Goal: Submit feedback/report problem: Leave review/rating

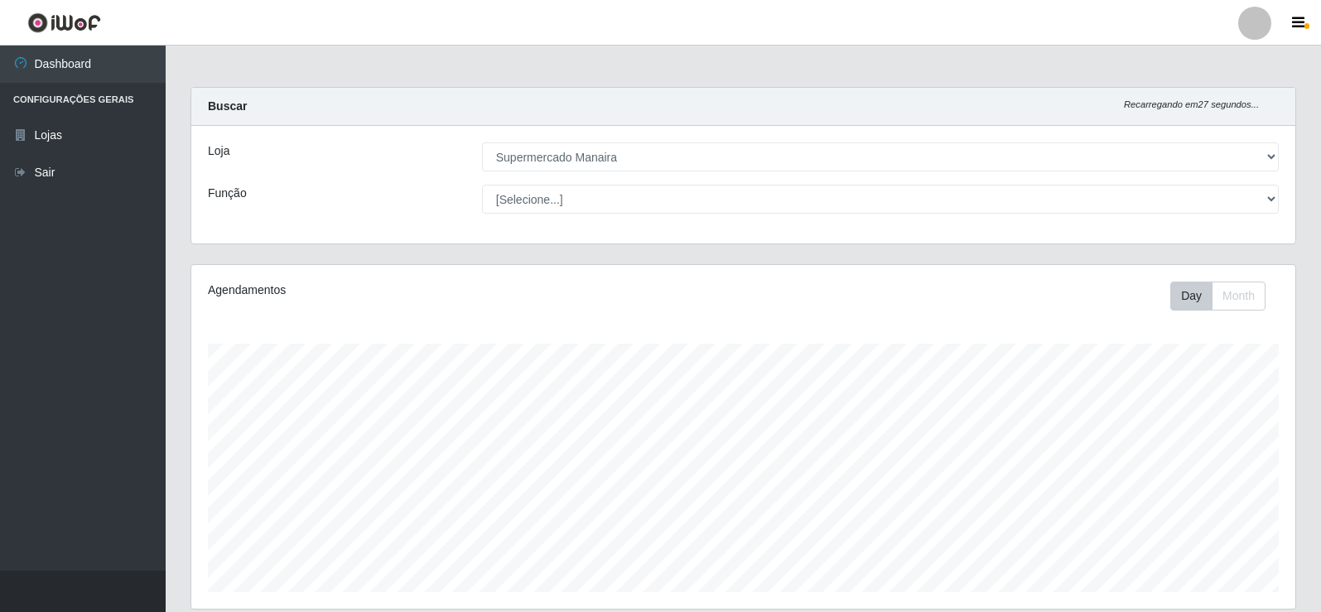
select select "443"
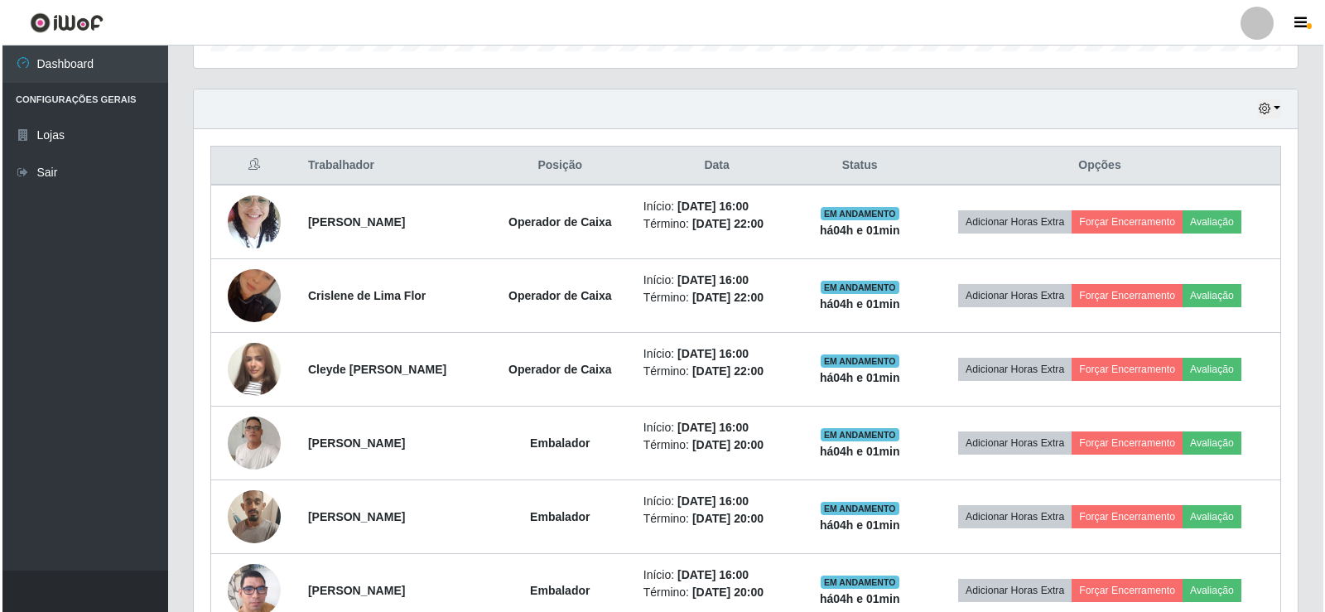
scroll to position [580, 0]
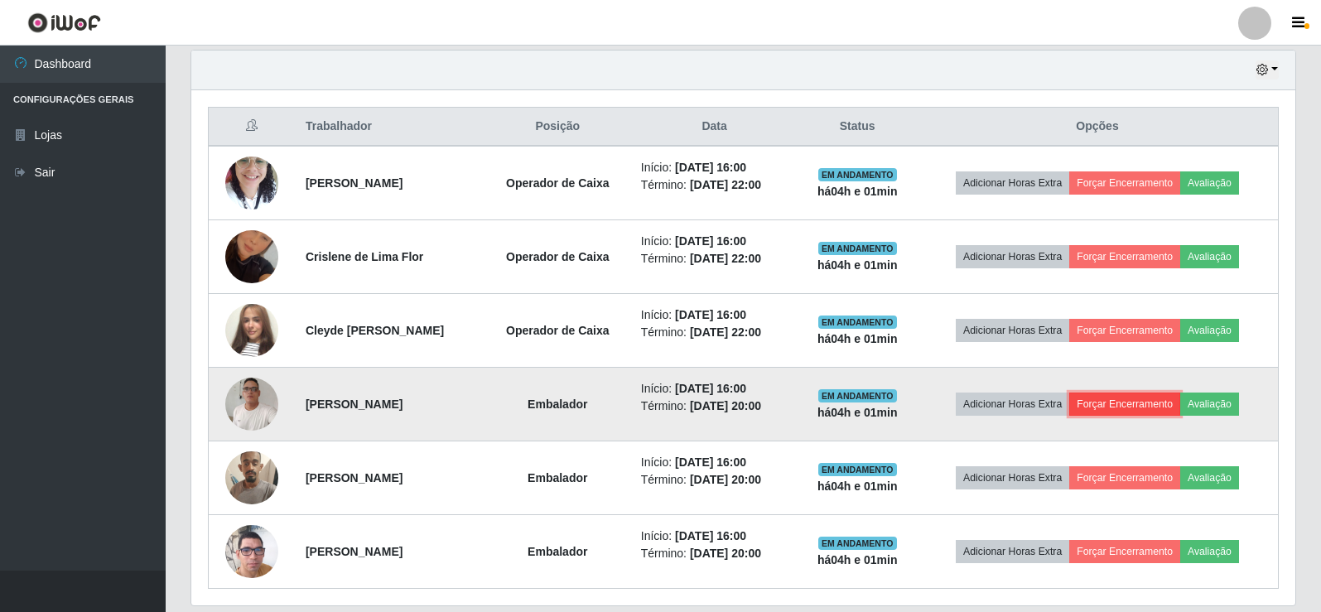
click at [1163, 407] on button "Forçar Encerramento" at bounding box center [1124, 404] width 111 height 23
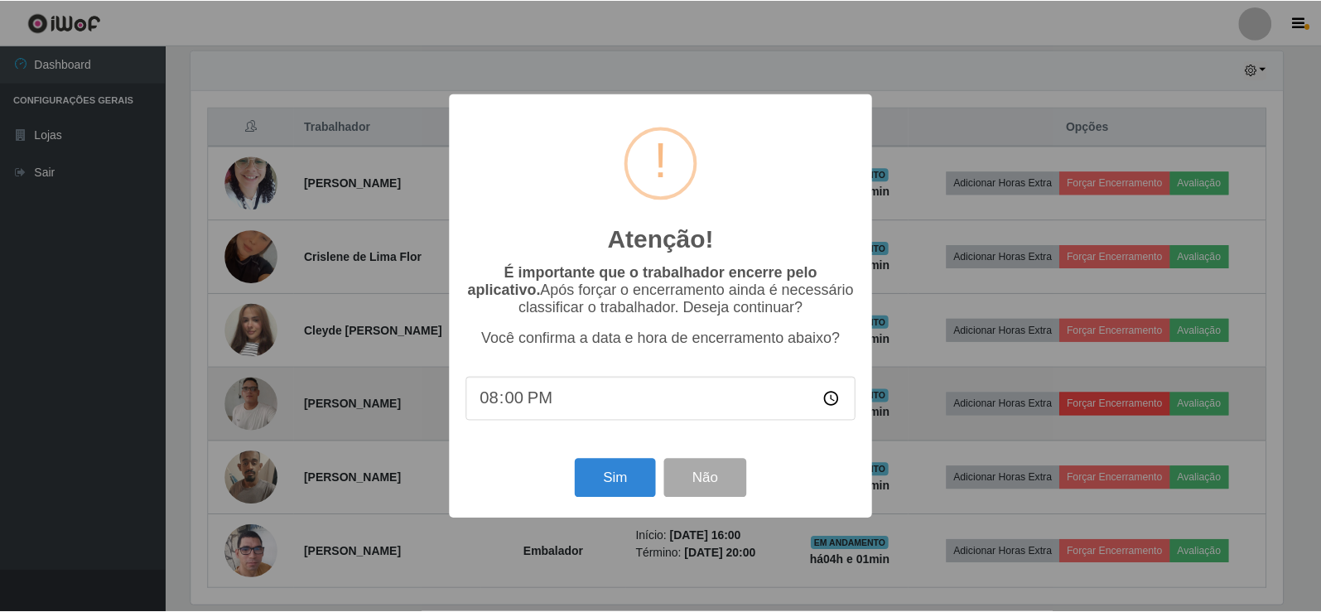
scroll to position [344, 1096]
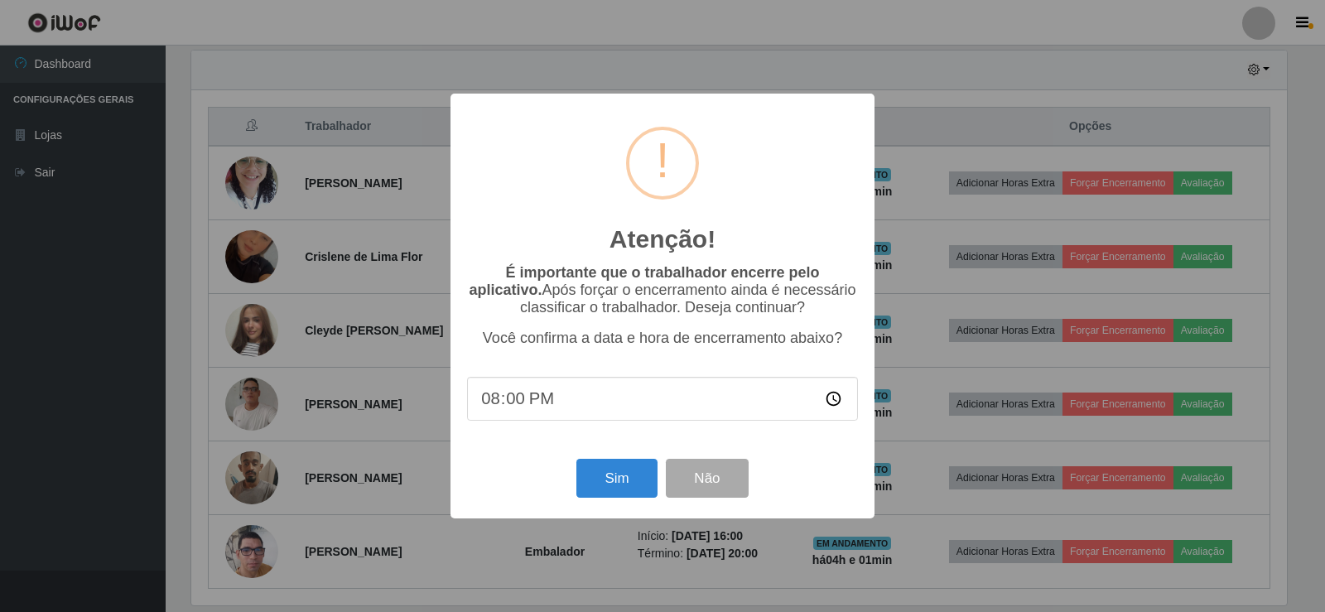
click at [514, 406] on input "20:00" at bounding box center [662, 399] width 391 height 44
type input "20:01"
click at [601, 473] on button "Sim" at bounding box center [617, 478] width 80 height 39
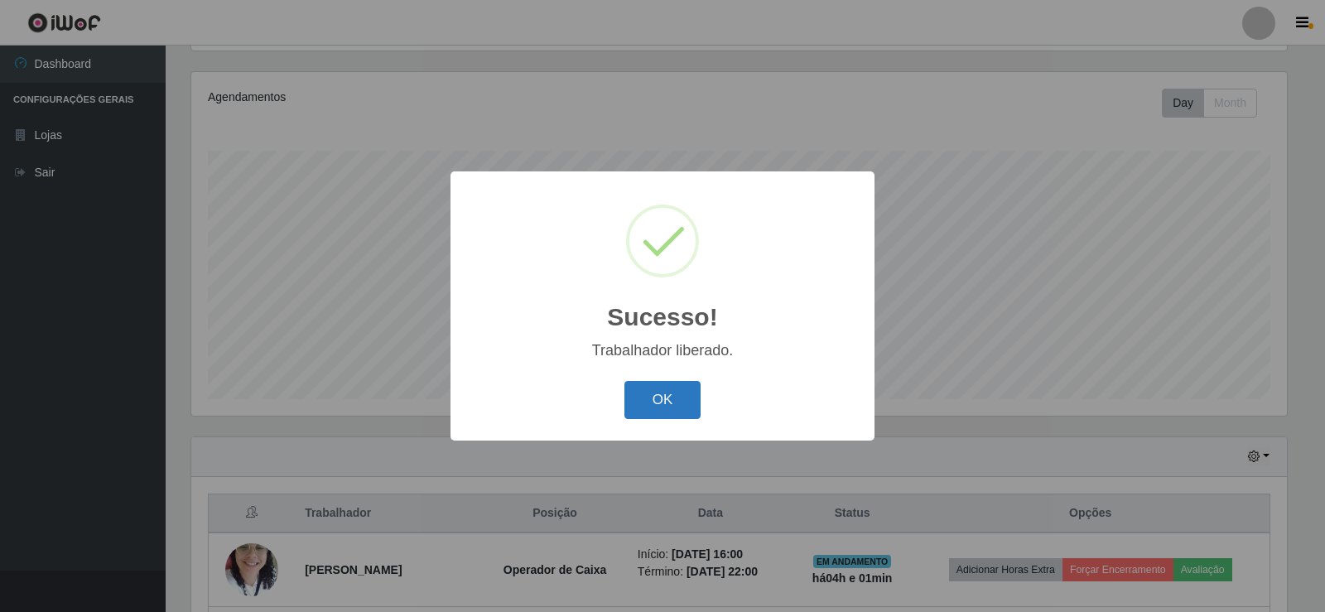
click at [663, 402] on button "OK" at bounding box center [663, 400] width 77 height 39
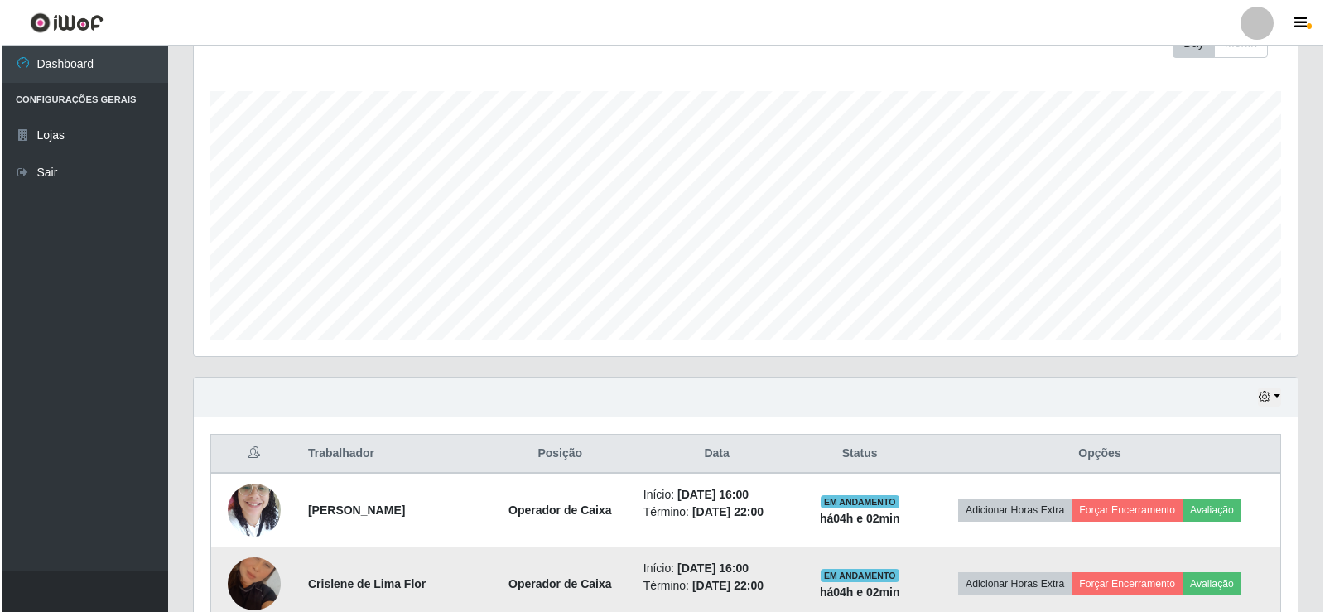
scroll to position [524, 0]
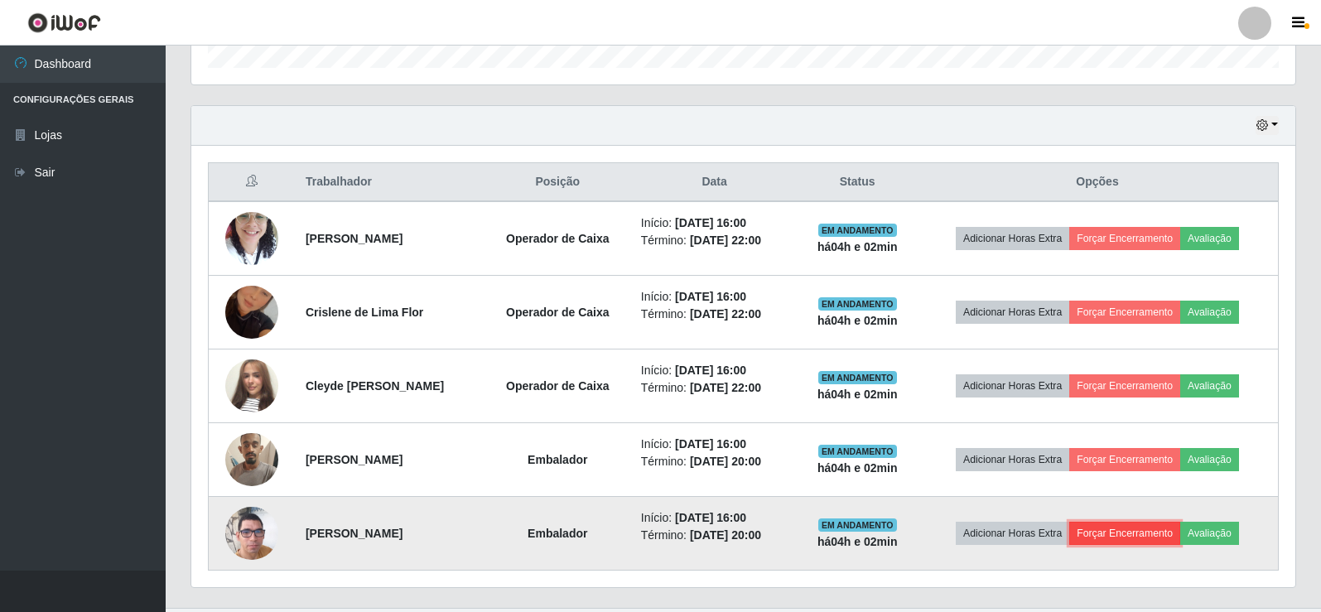
click at [1162, 534] on button "Forçar Encerramento" at bounding box center [1124, 533] width 111 height 23
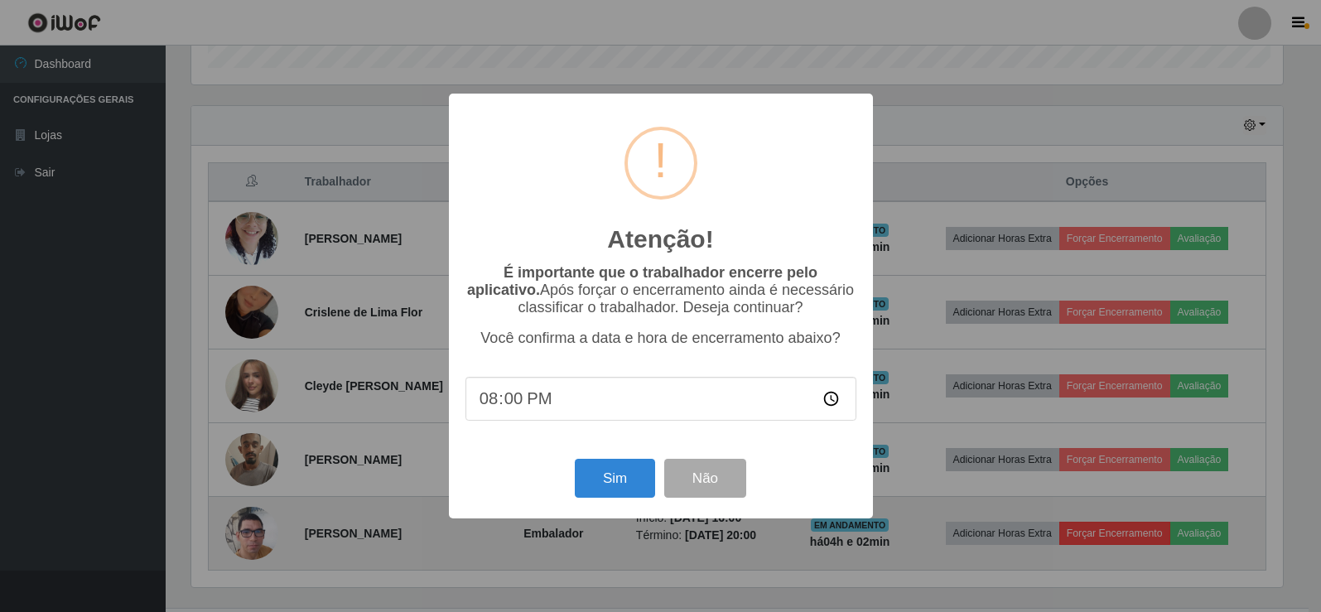
scroll to position [344, 1096]
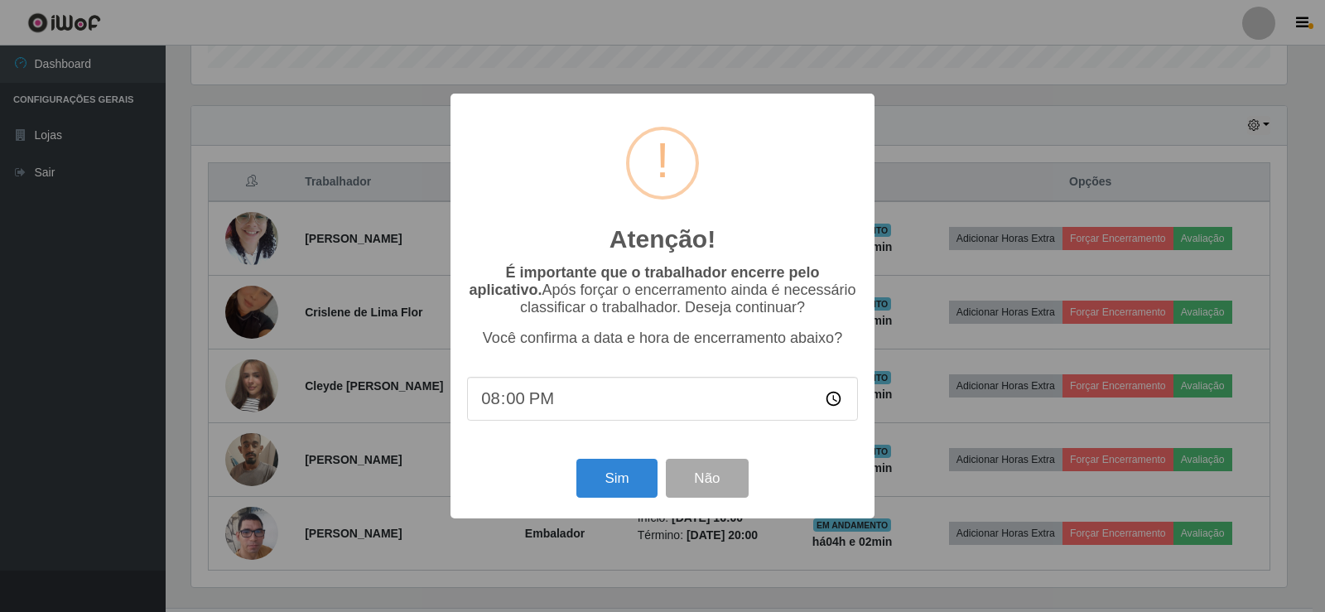
click at [510, 407] on input "20:00" at bounding box center [662, 399] width 391 height 44
type input "20:02"
click at [610, 489] on button "Sim" at bounding box center [617, 478] width 80 height 39
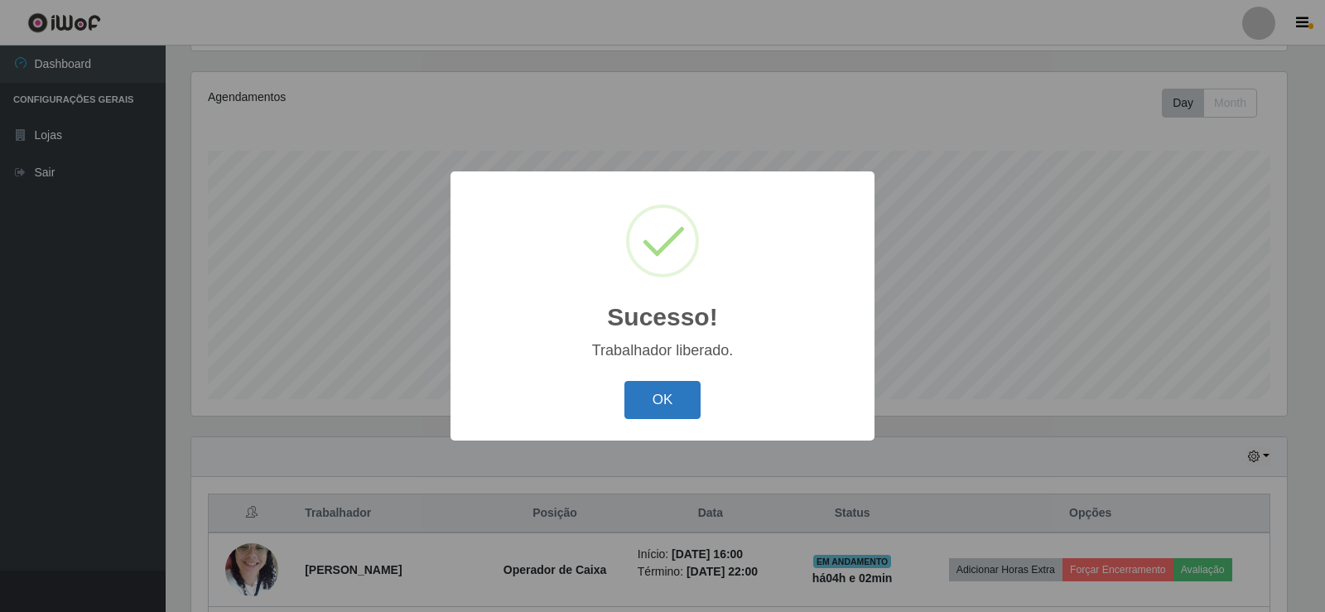
click at [675, 394] on button "OK" at bounding box center [663, 400] width 77 height 39
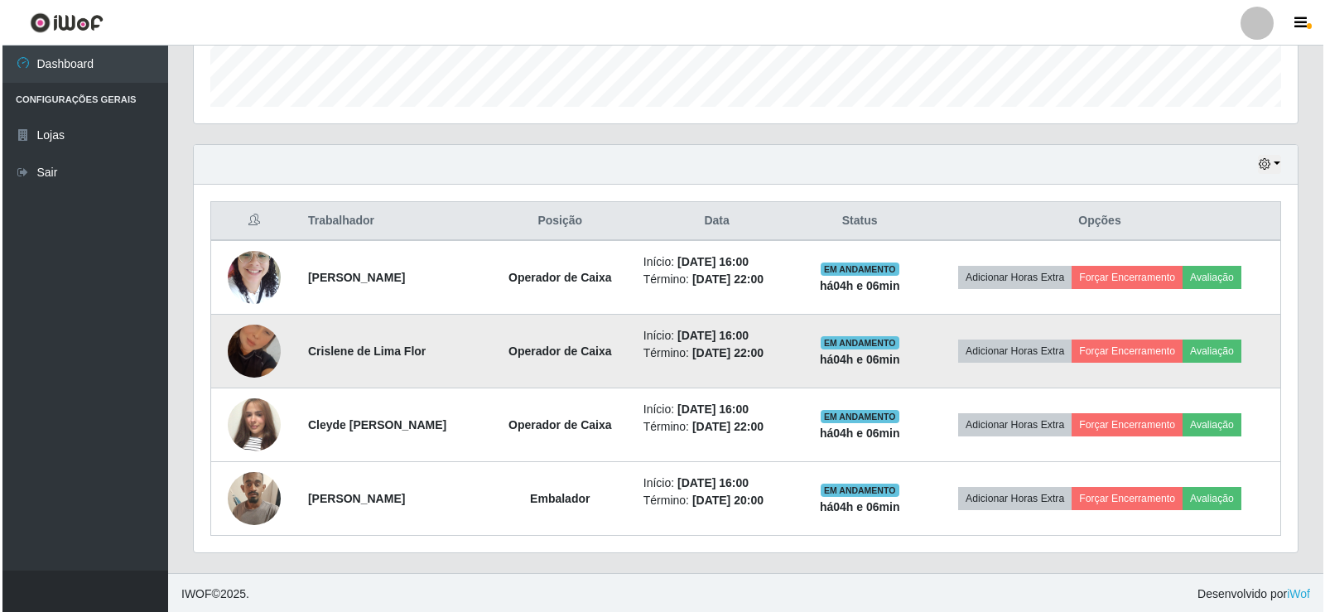
scroll to position [488, 0]
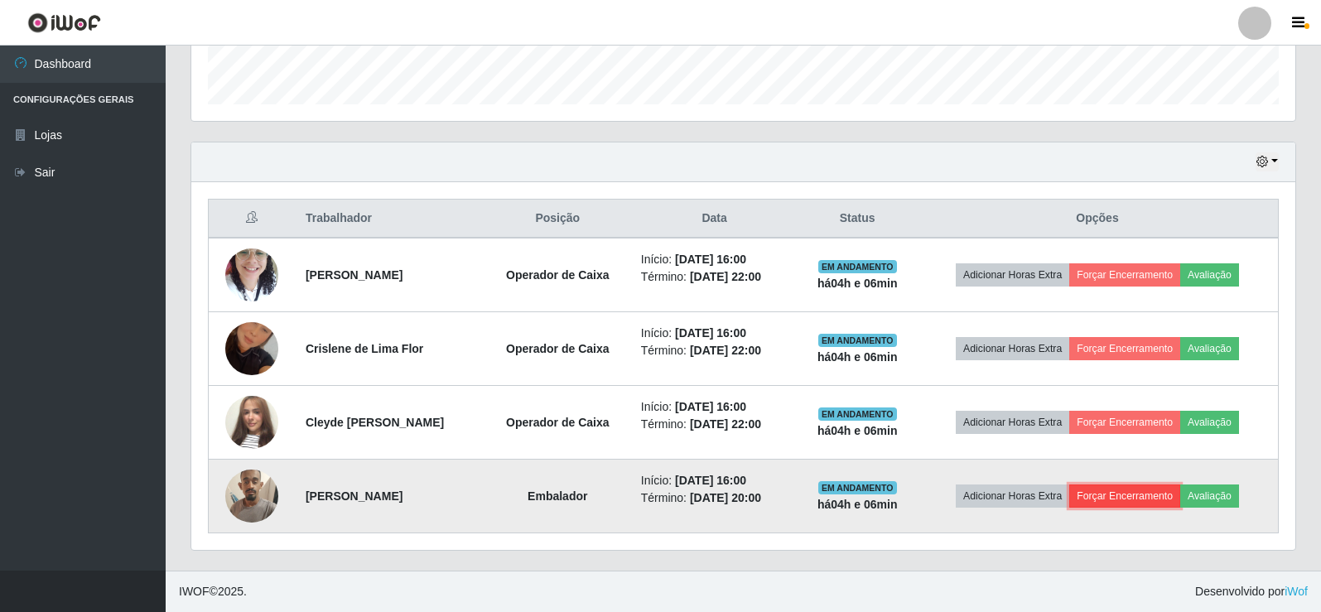
click at [1130, 495] on button "Forçar Encerramento" at bounding box center [1124, 496] width 111 height 23
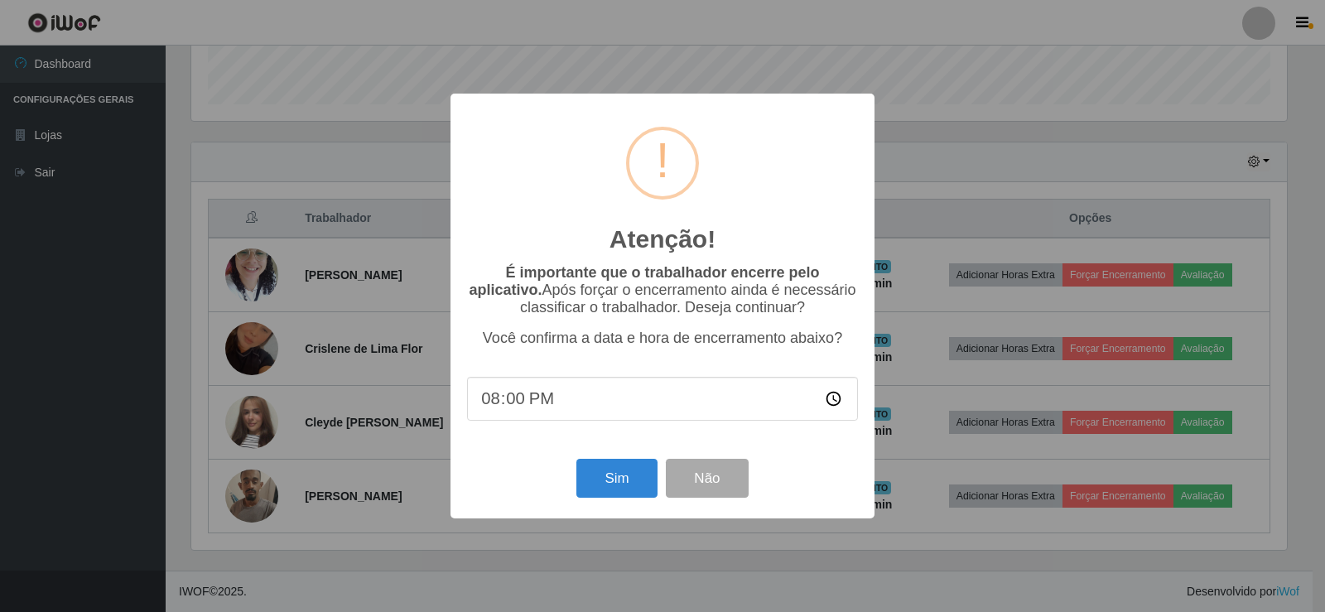
click at [508, 404] on input "20:00" at bounding box center [662, 399] width 391 height 44
type input "20:06"
click at [693, 496] on button "Não" at bounding box center [707, 478] width 82 height 39
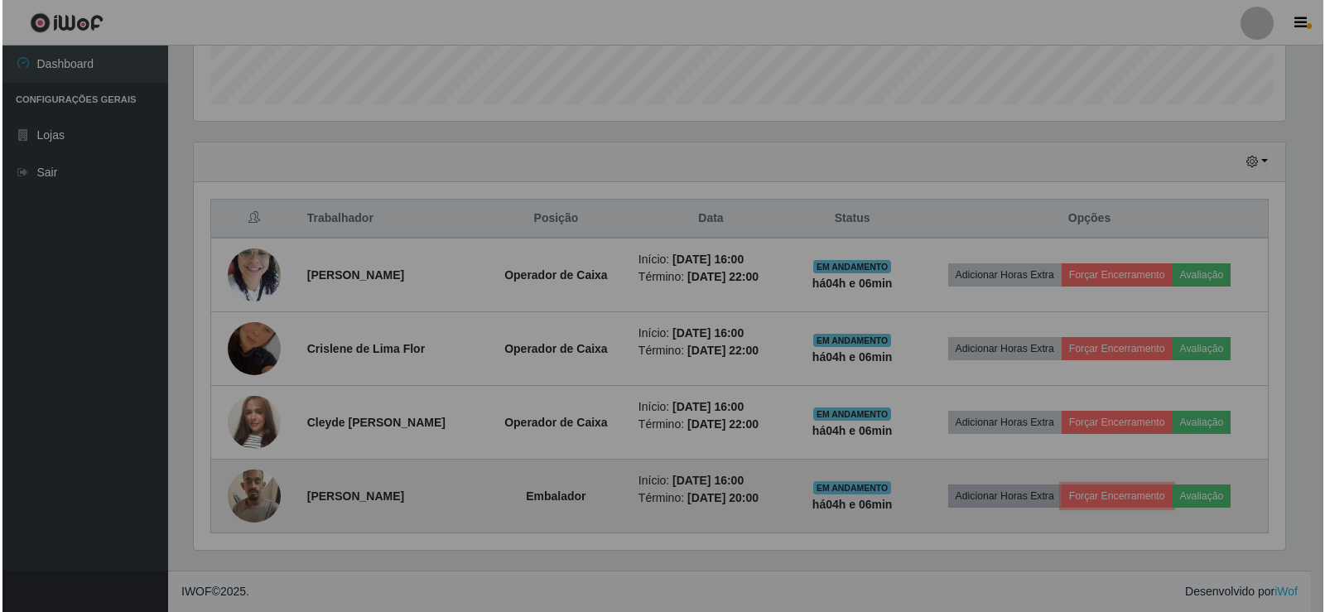
scroll to position [344, 1104]
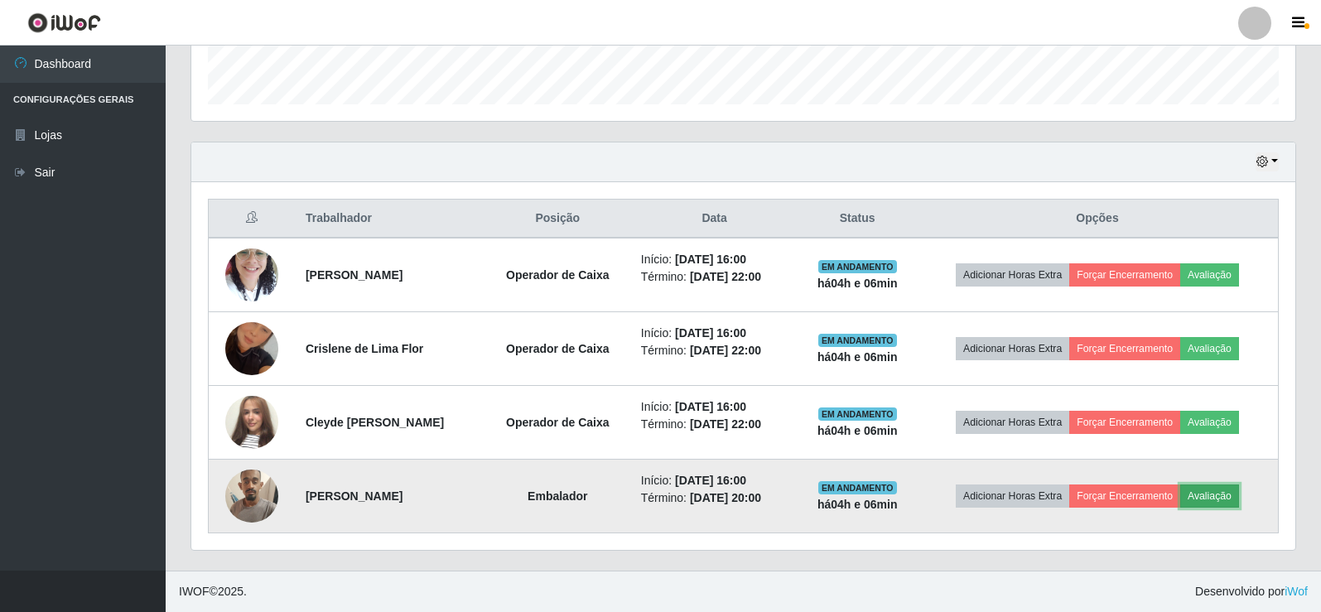
click at [1224, 494] on button "Avaliação" at bounding box center [1209, 496] width 59 height 23
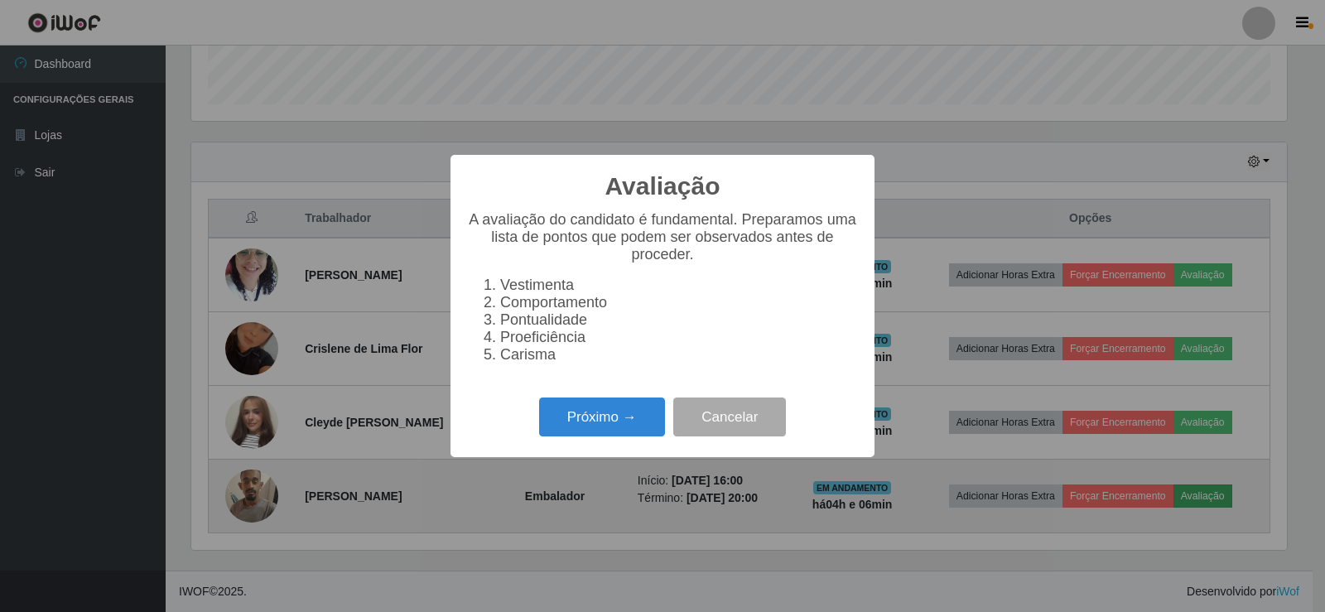
scroll to position [344, 1096]
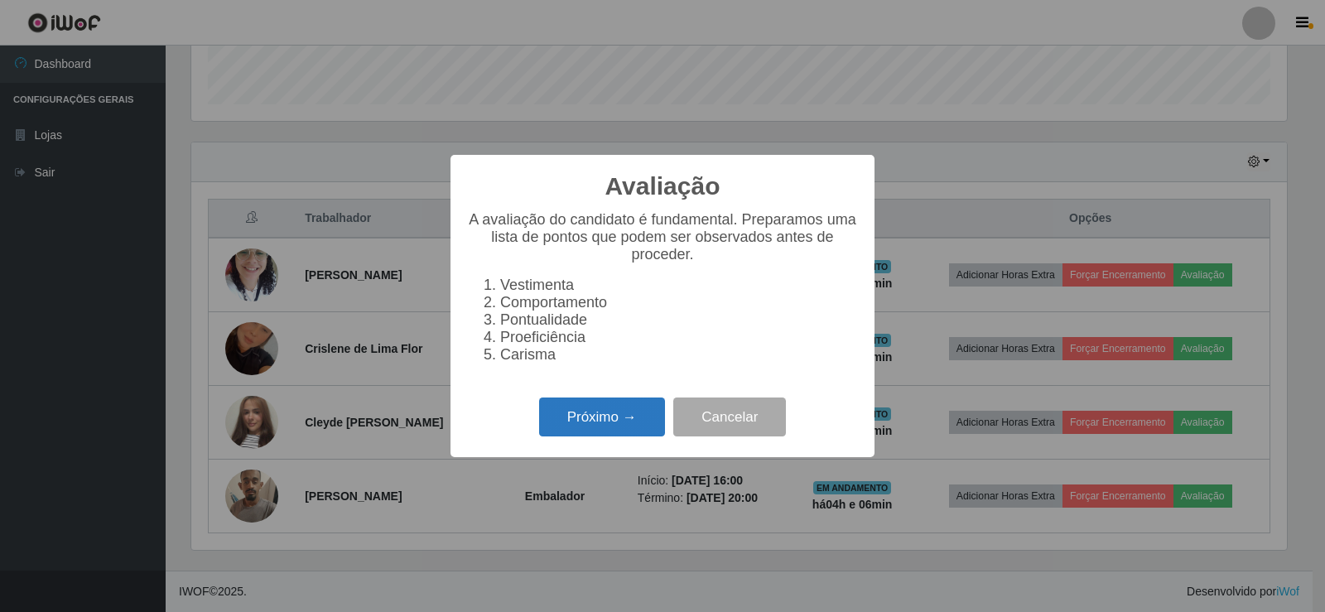
click at [628, 428] on button "Próximo →" at bounding box center [602, 417] width 126 height 39
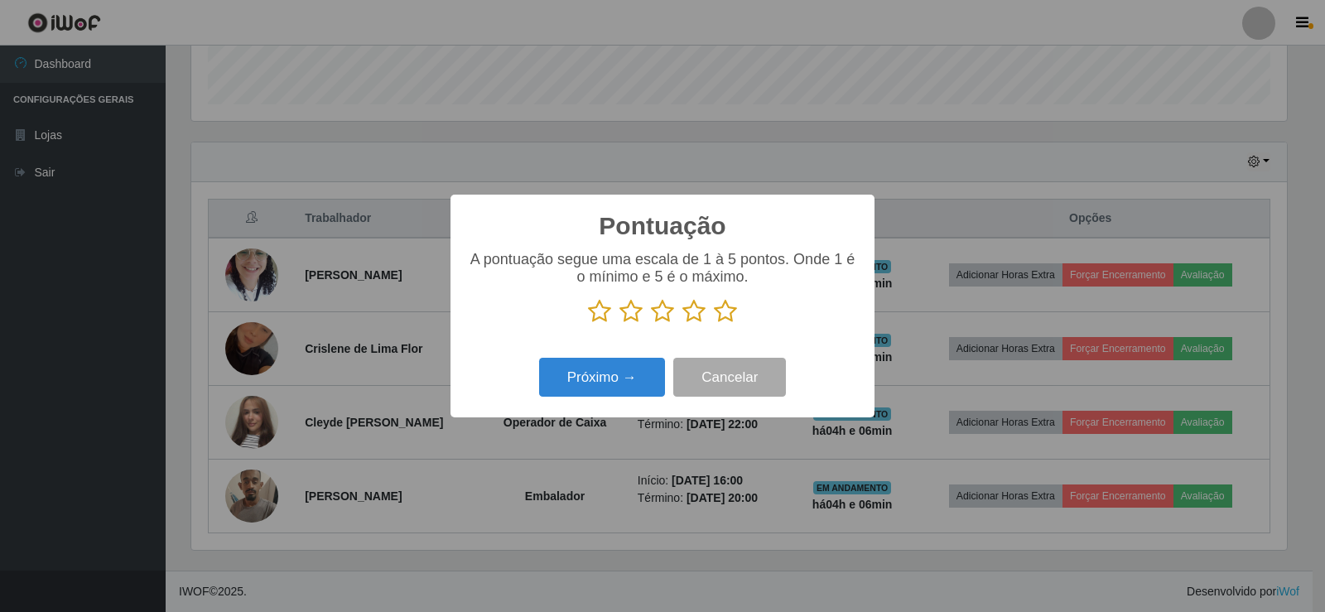
scroll to position [828060, 827308]
click at [726, 311] on icon at bounding box center [725, 311] width 23 height 25
click at [714, 324] on input "radio" at bounding box center [714, 324] width 0 height 0
click at [612, 378] on button "Próximo →" at bounding box center [602, 377] width 126 height 39
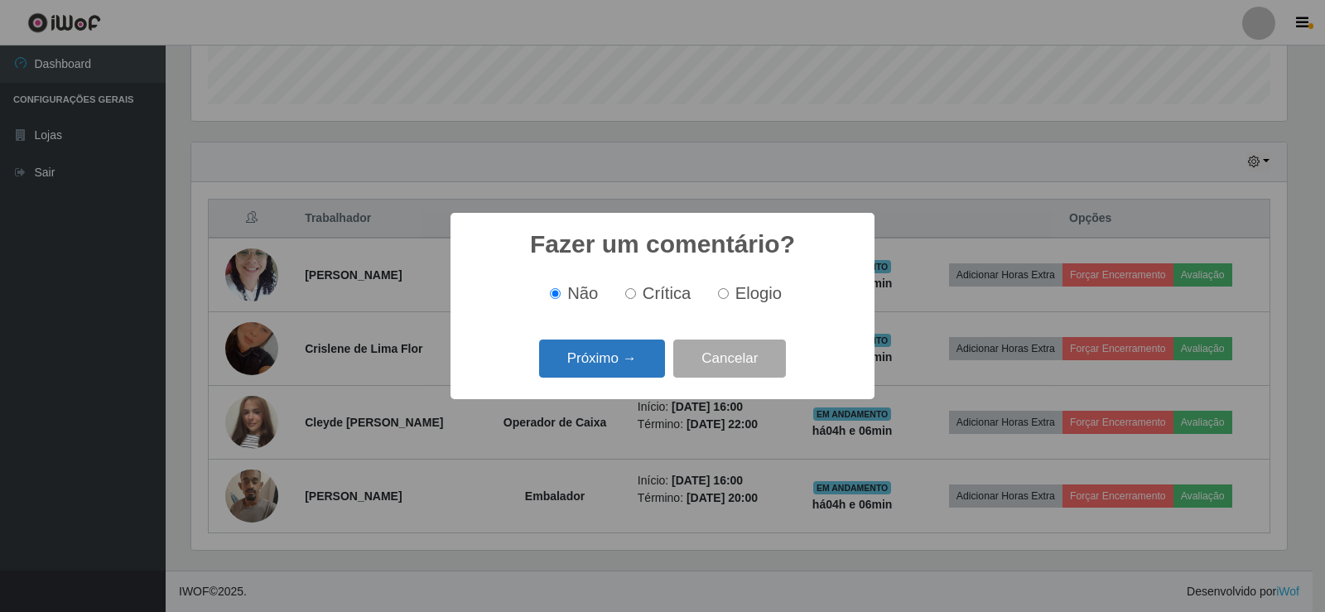
click at [623, 366] on button "Próximo →" at bounding box center [602, 359] width 126 height 39
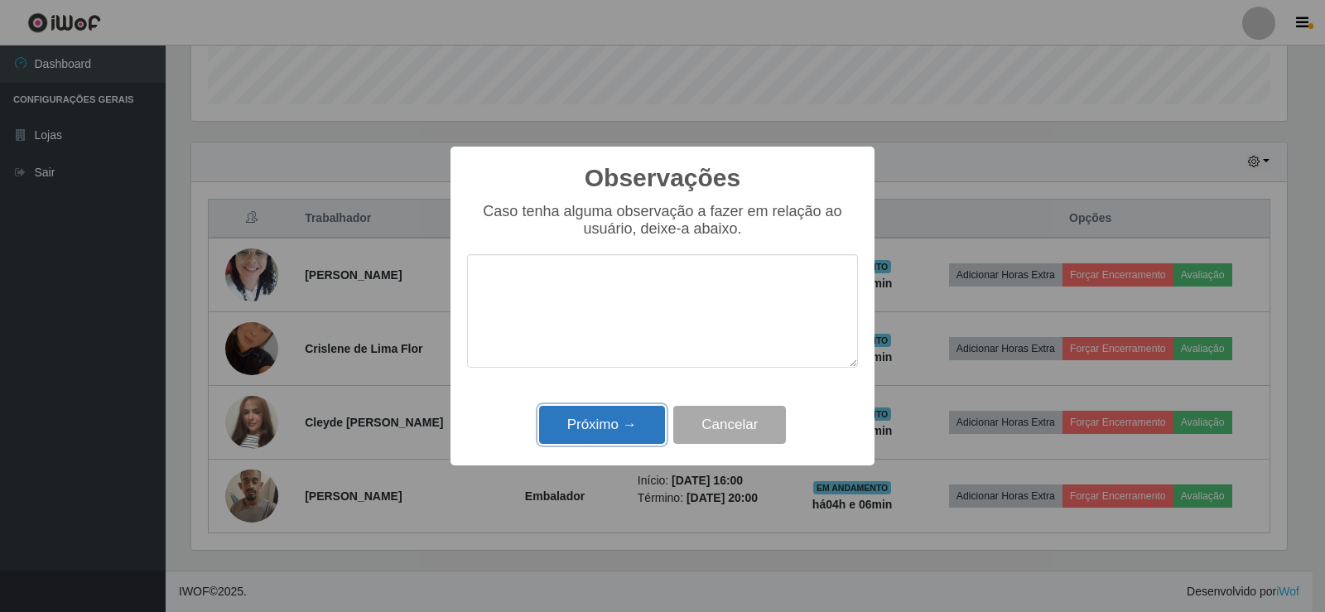
click at [625, 422] on button "Próximo →" at bounding box center [602, 425] width 126 height 39
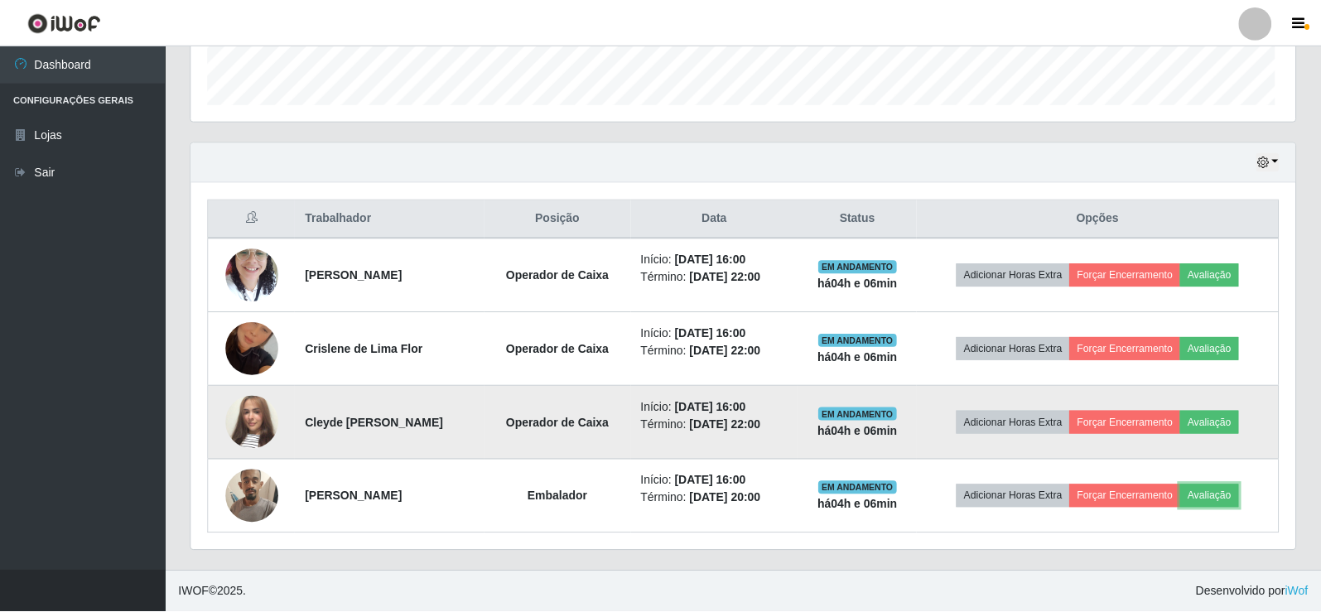
scroll to position [344, 1104]
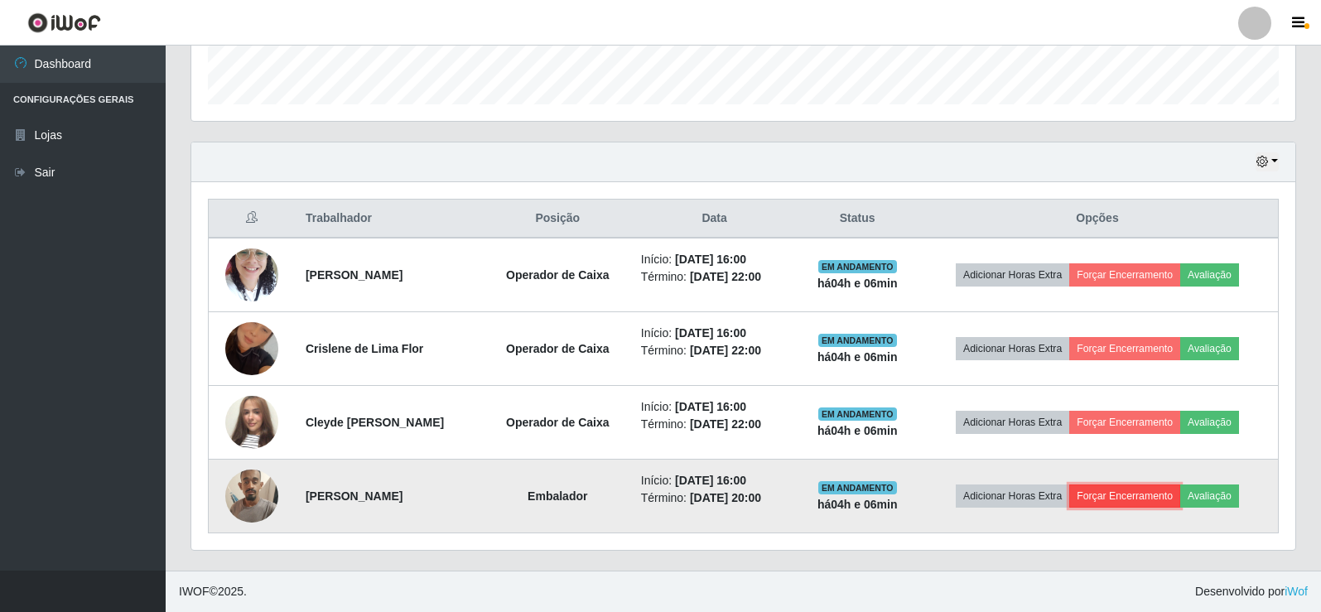
click at [1155, 502] on button "Forçar Encerramento" at bounding box center [1124, 496] width 111 height 23
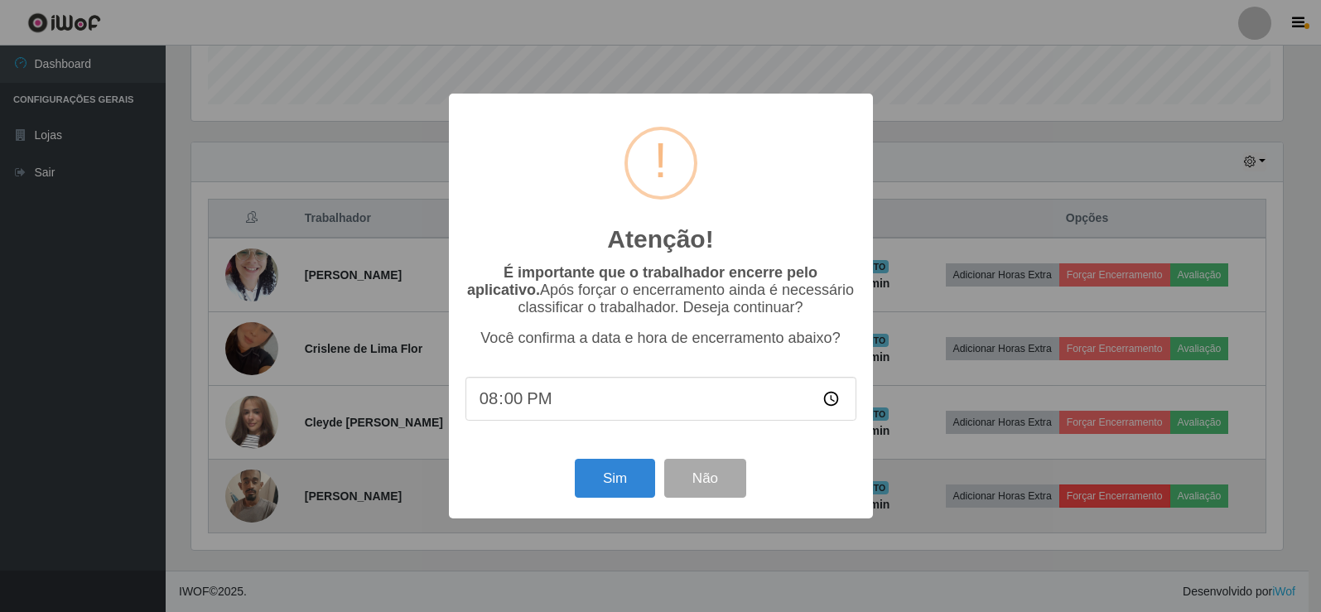
scroll to position [344, 1096]
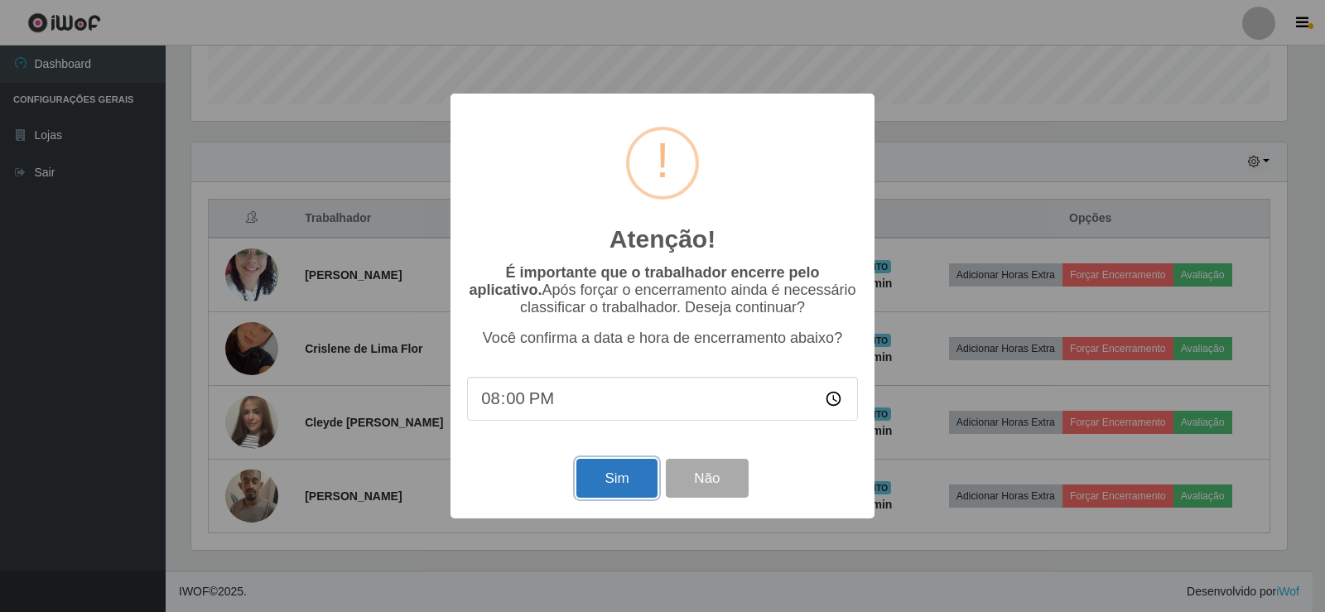
click at [640, 484] on button "Sim" at bounding box center [617, 478] width 80 height 39
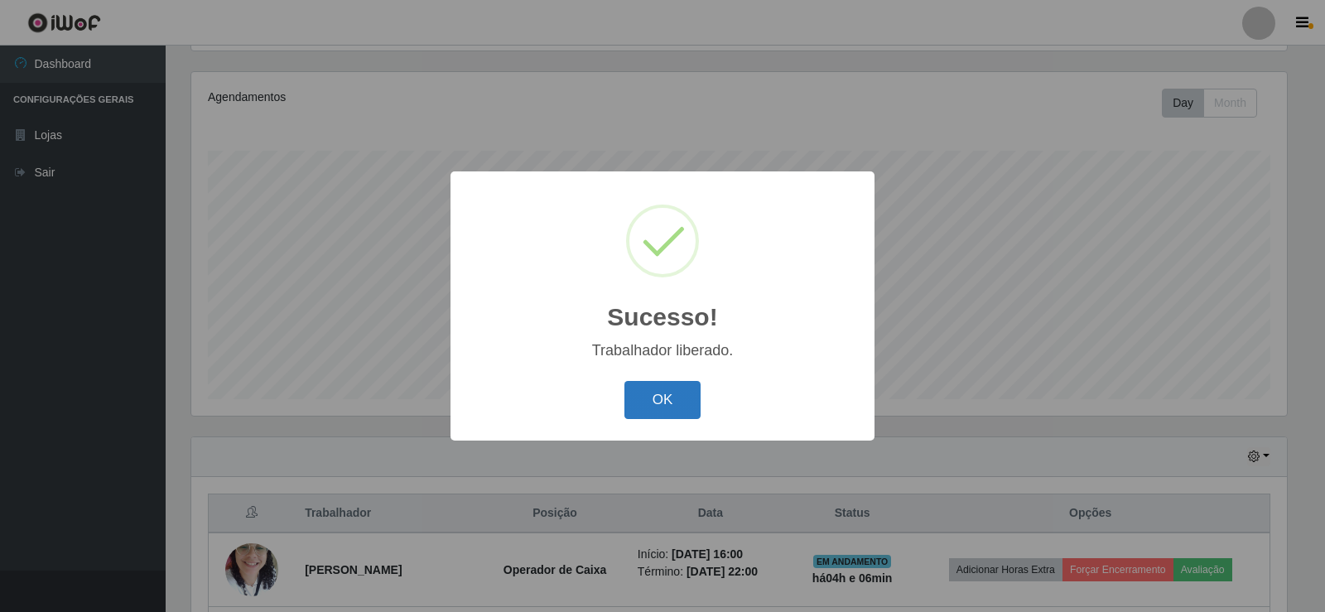
click at [668, 412] on button "OK" at bounding box center [663, 400] width 77 height 39
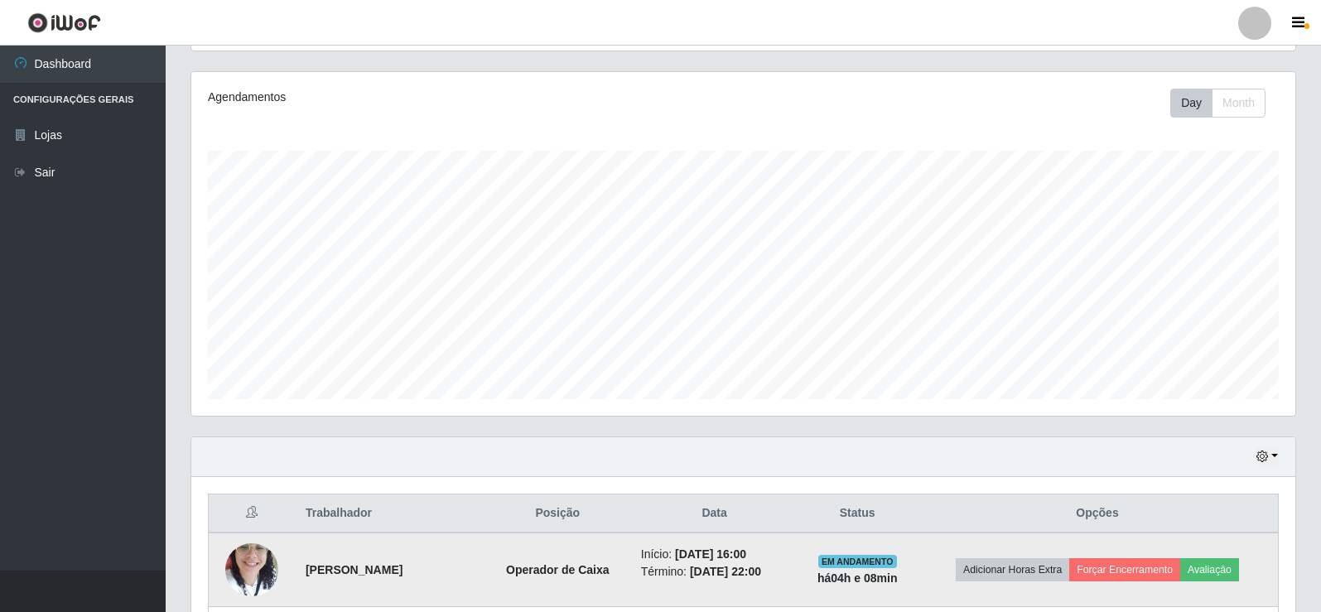
scroll to position [414, 0]
